Goal: Information Seeking & Learning: Learn about a topic

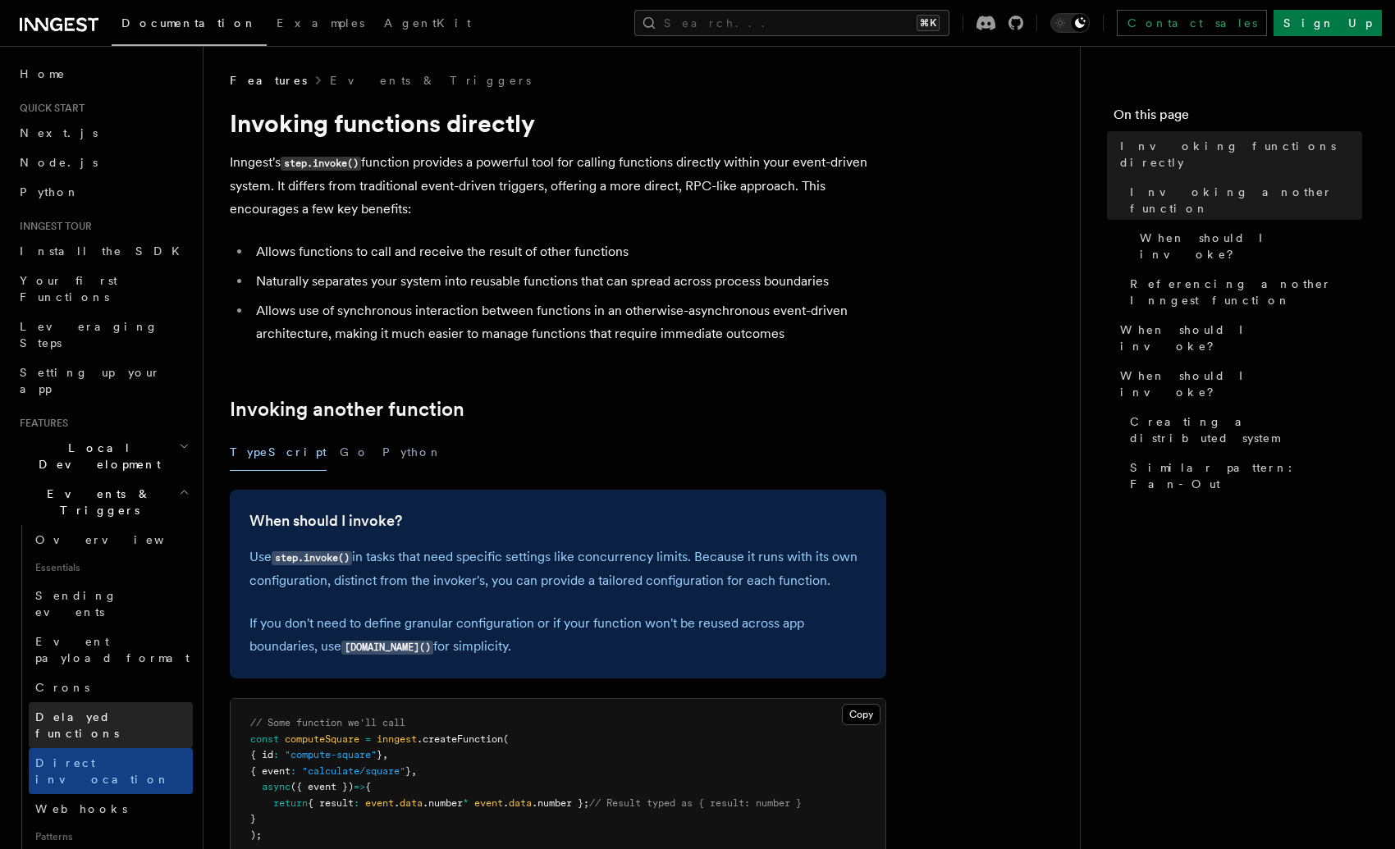
click at [83, 711] on span "Delayed functions" at bounding box center [77, 726] width 84 height 30
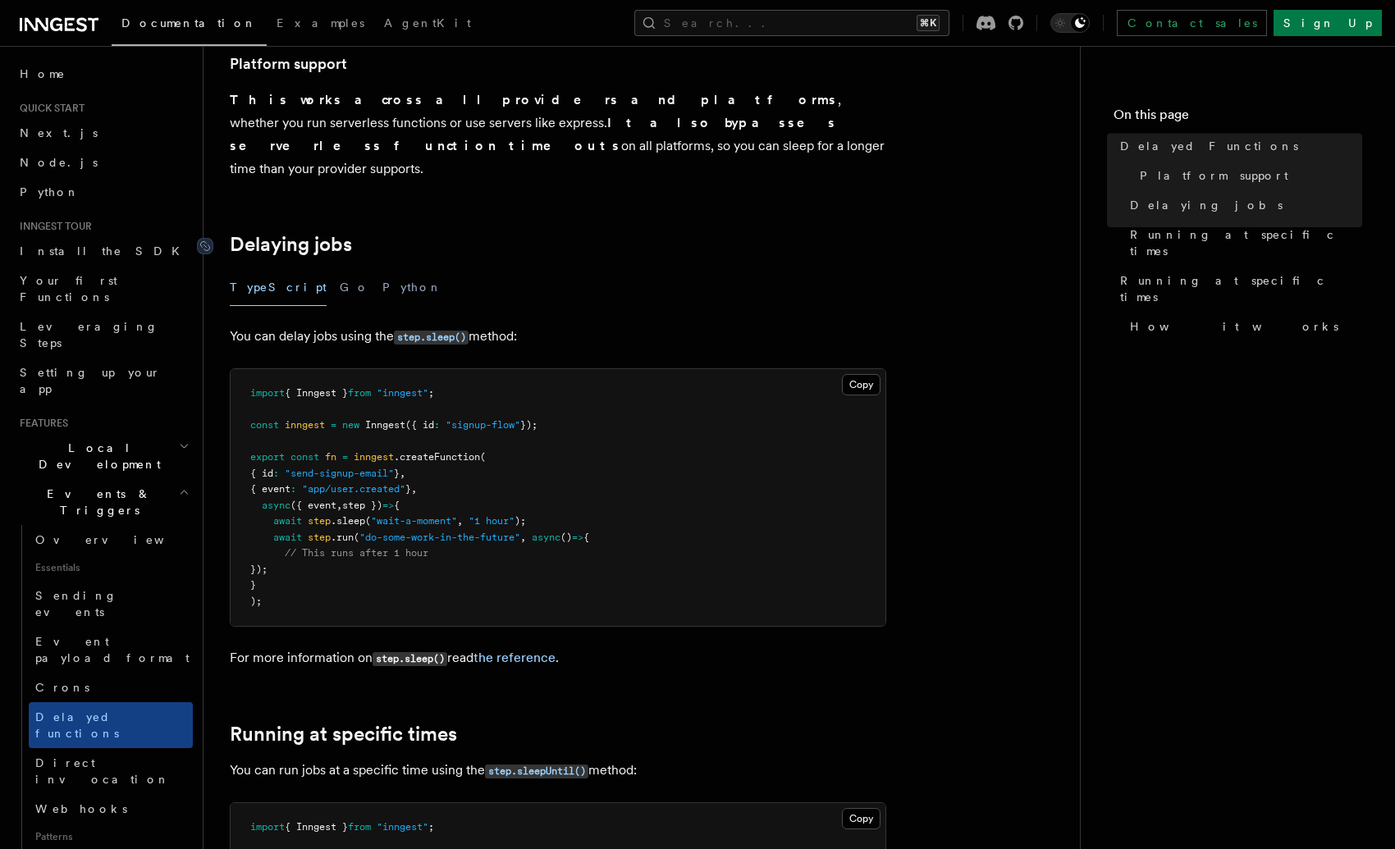
scroll to position [394, 0]
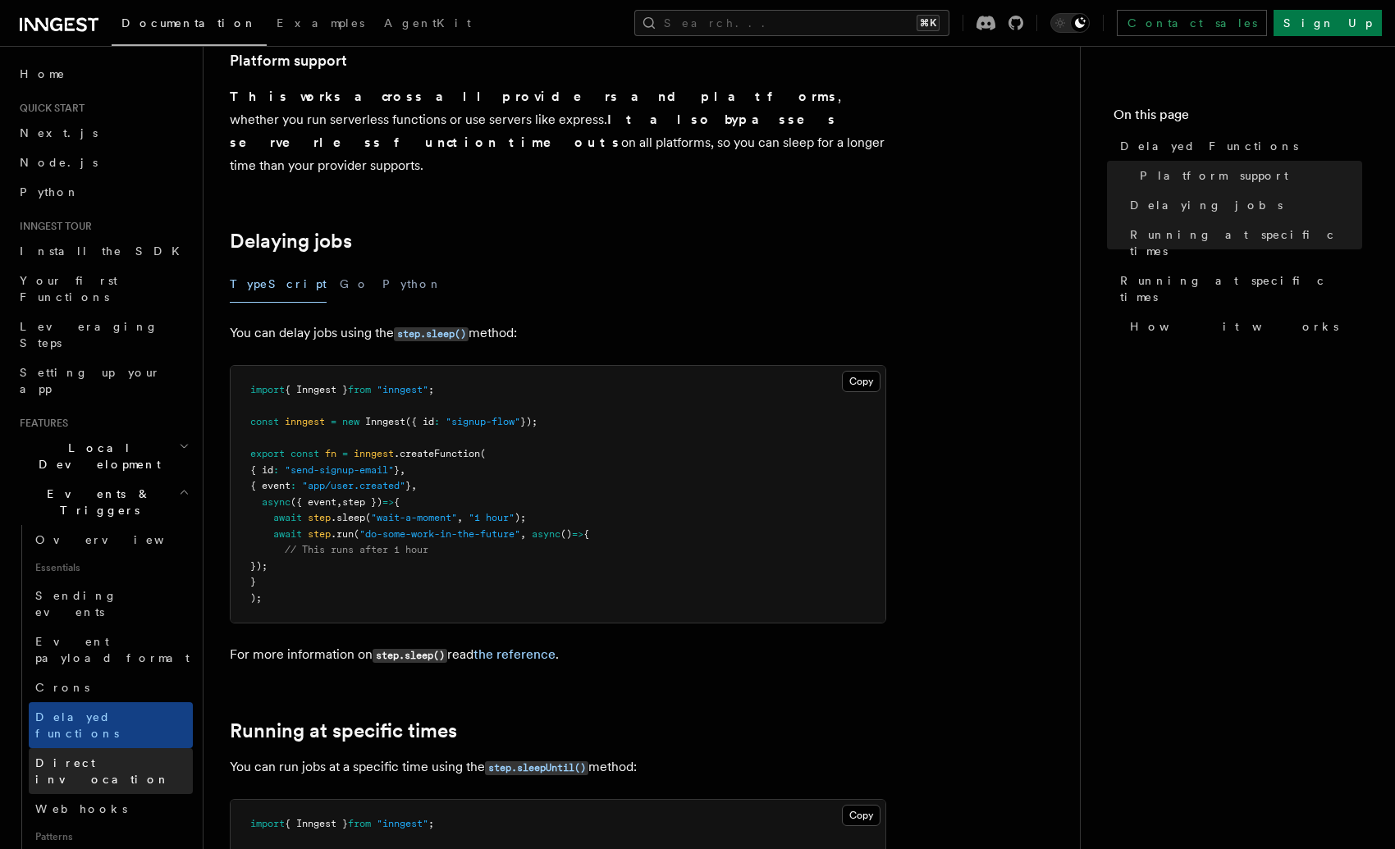
click at [107, 756] on span "Direct invocation" at bounding box center [102, 771] width 135 height 30
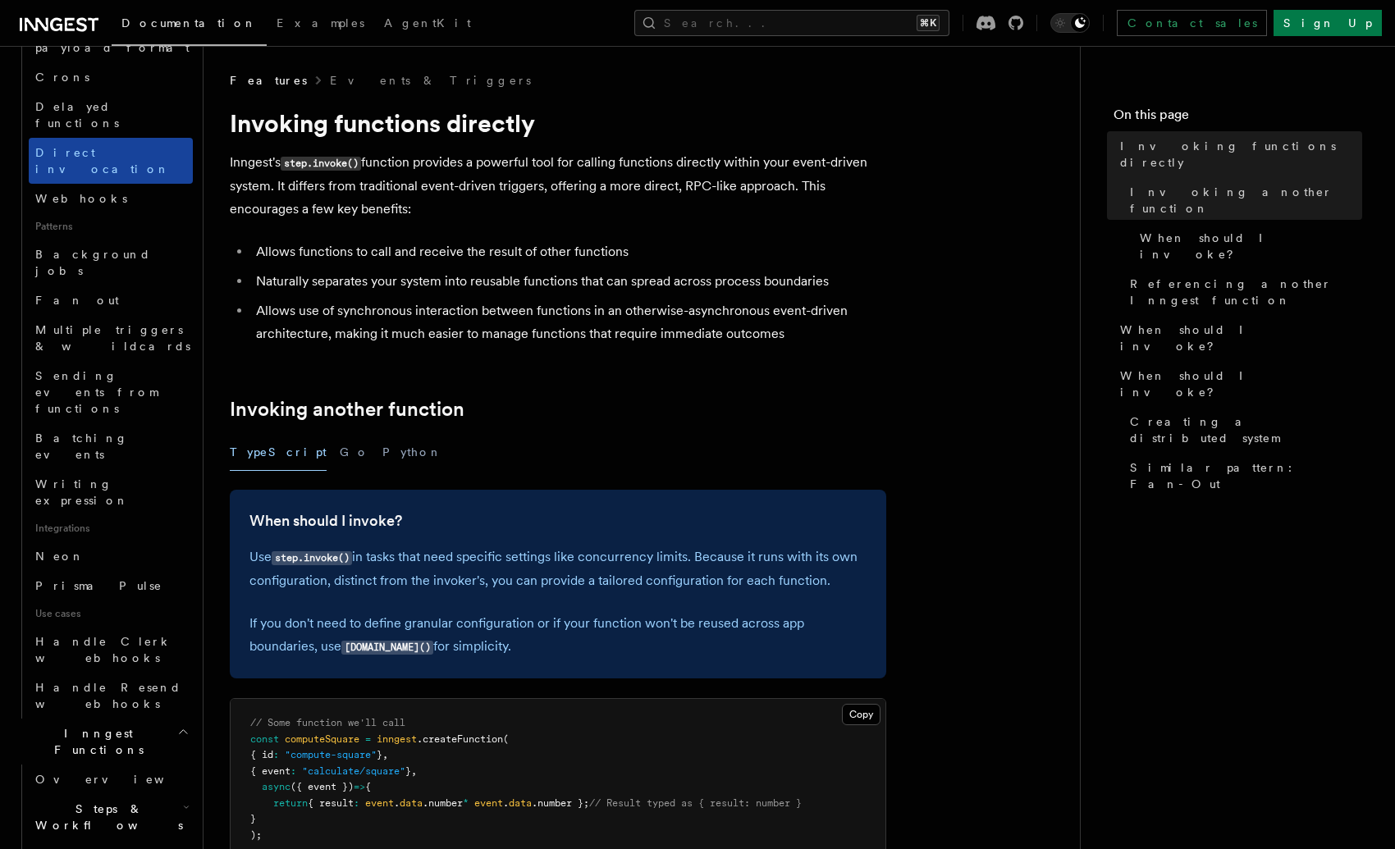
scroll to position [615, 0]
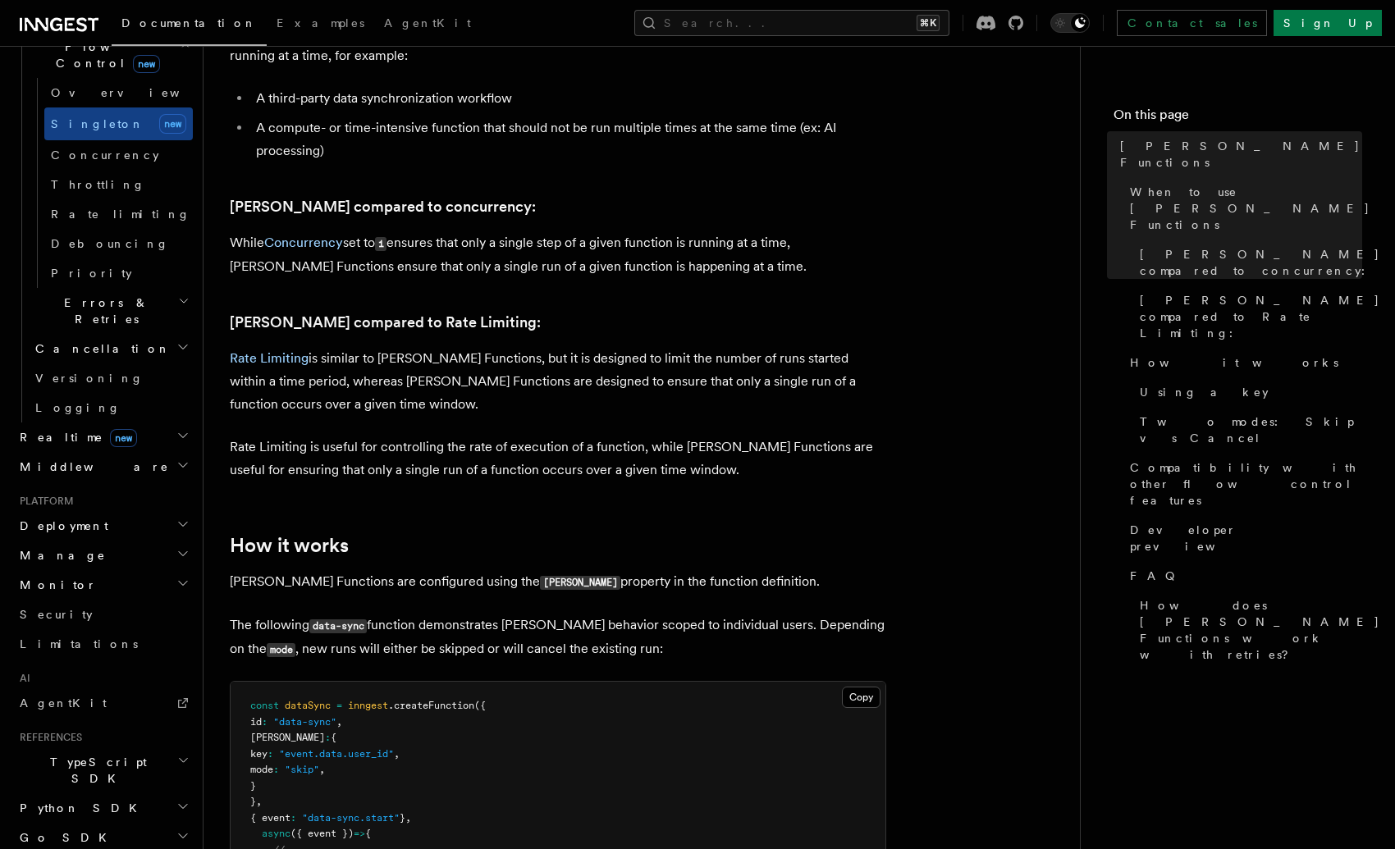
scroll to position [838, 0]
